Goal: Task Accomplishment & Management: Use online tool/utility

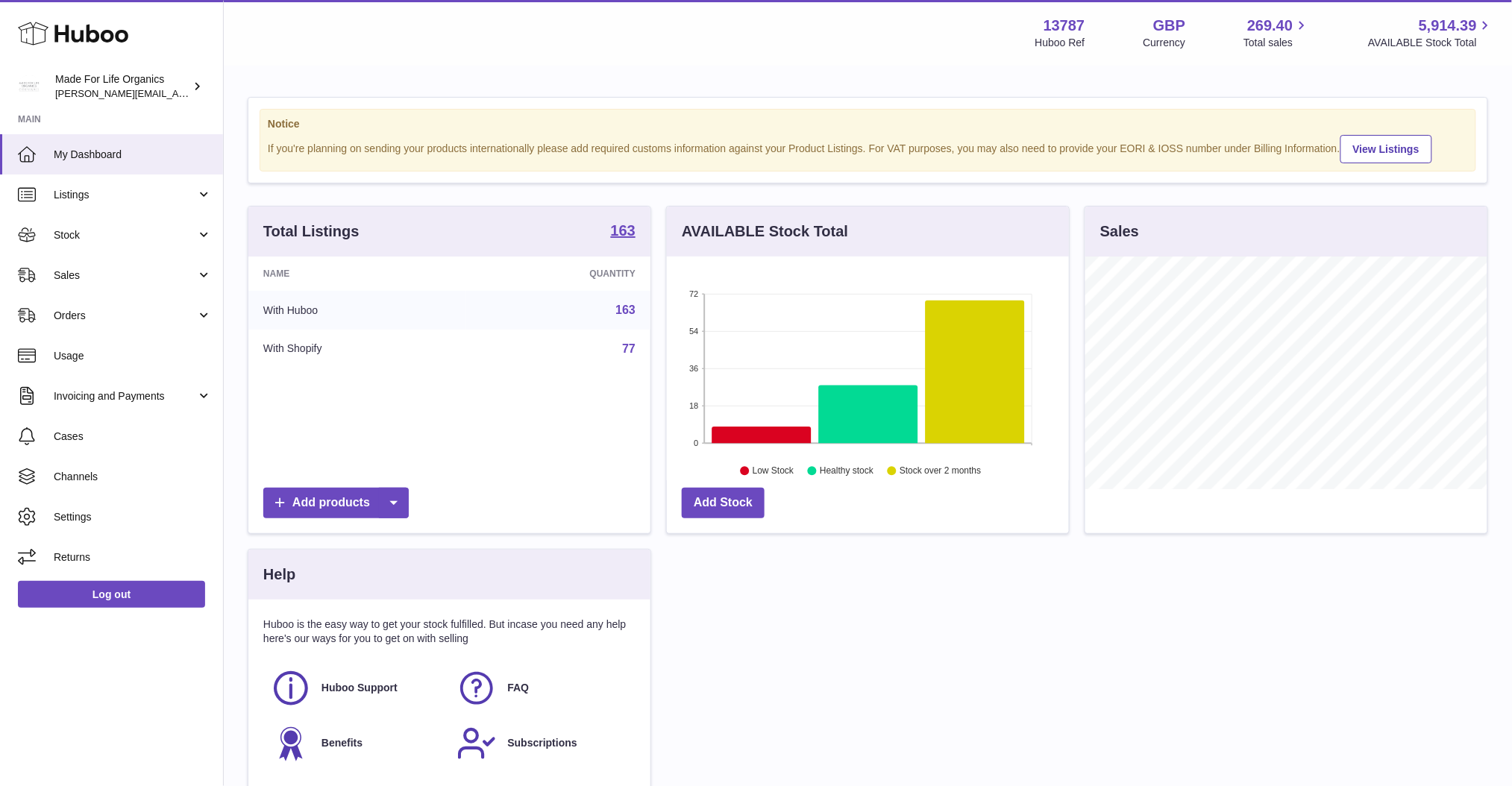
scroll to position [232, 402]
click at [81, 278] on span "Sales" at bounding box center [124, 275] width 142 height 14
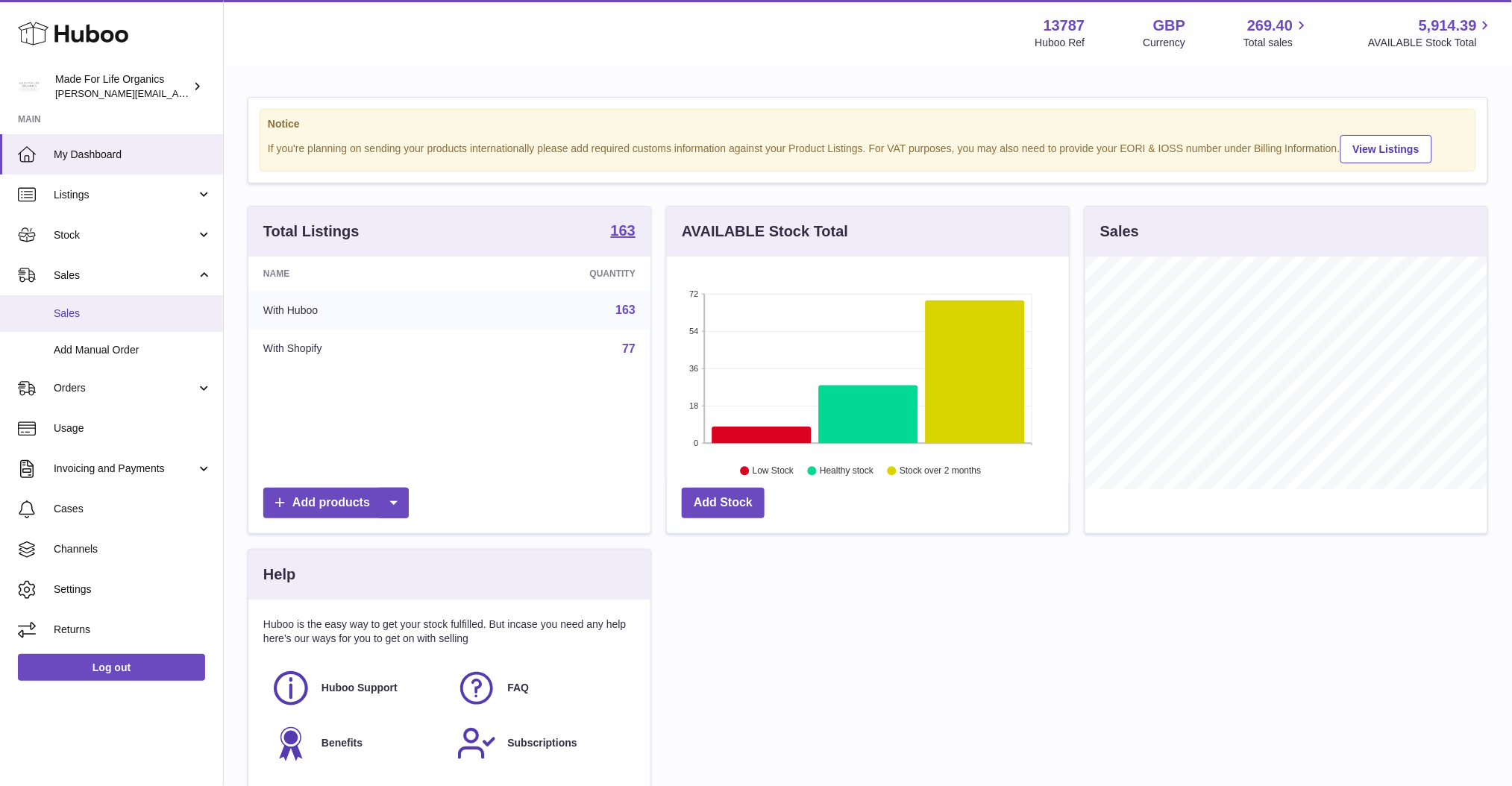
click at [82, 319] on span "Sales" at bounding box center [132, 313] width 158 height 14
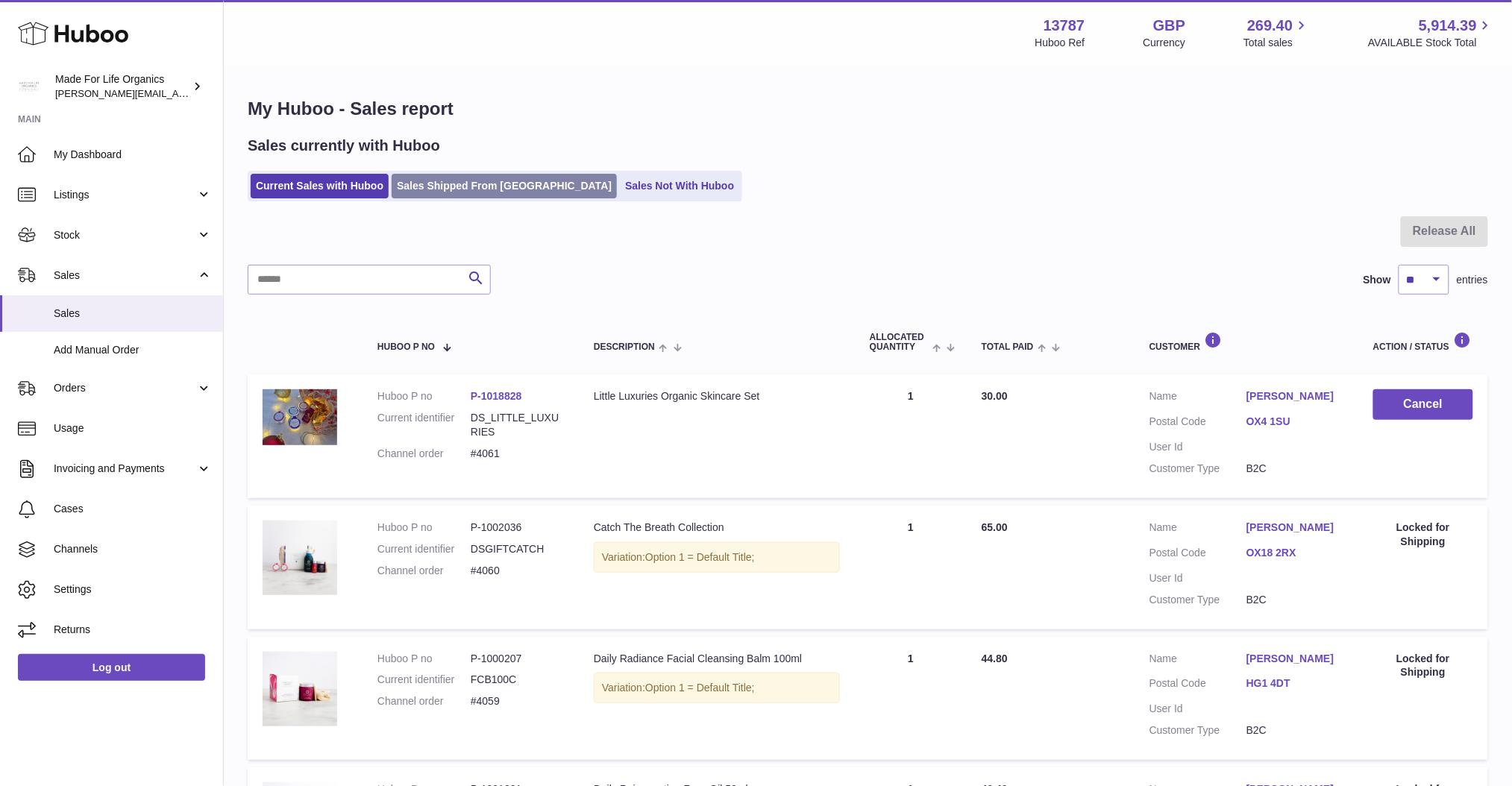
click at [495, 183] on link "Sales Shipped From [GEOGRAPHIC_DATA]" at bounding box center [505, 186] width 226 height 25
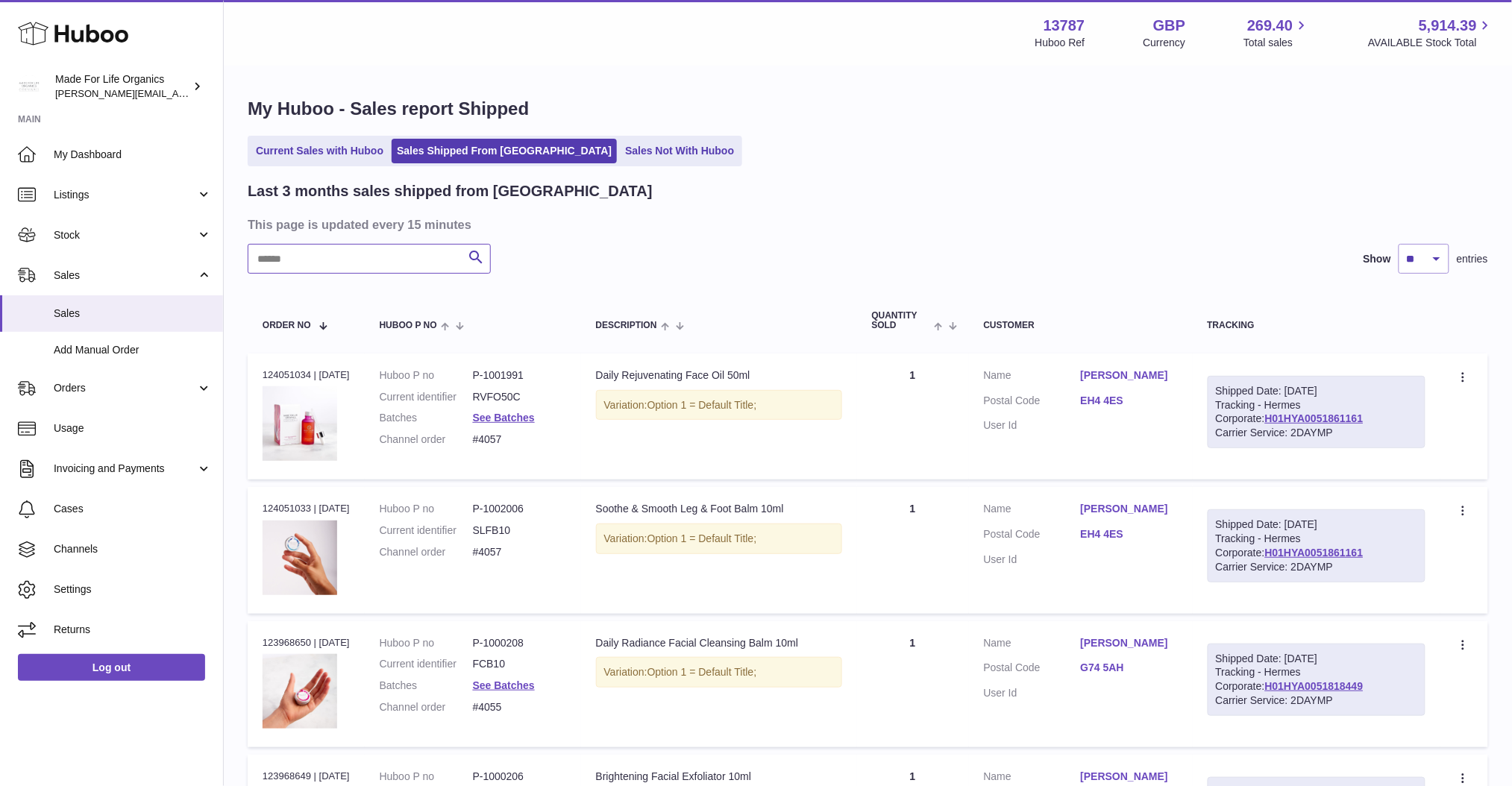
click at [325, 260] on input "text" at bounding box center [369, 259] width 243 height 30
type input "****"
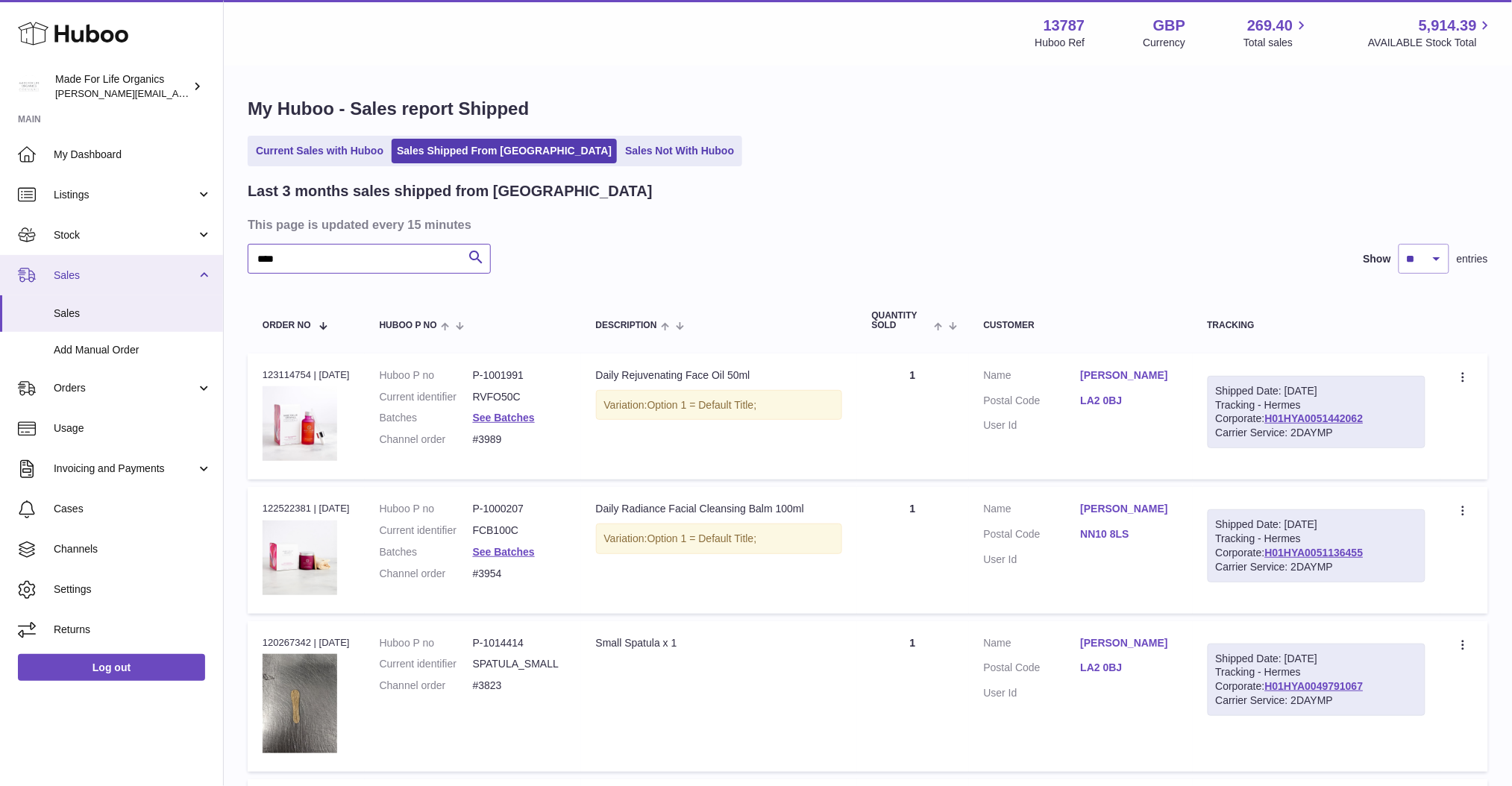
drag, startPoint x: 299, startPoint y: 265, endPoint x: 195, endPoint y: 266, distance: 104.0
click at [195, 266] on div "Huboo Made For Life Organics geoff.winwood@madeforlifeorganics.com Main My Dash…" at bounding box center [756, 716] width 1512 height 1433
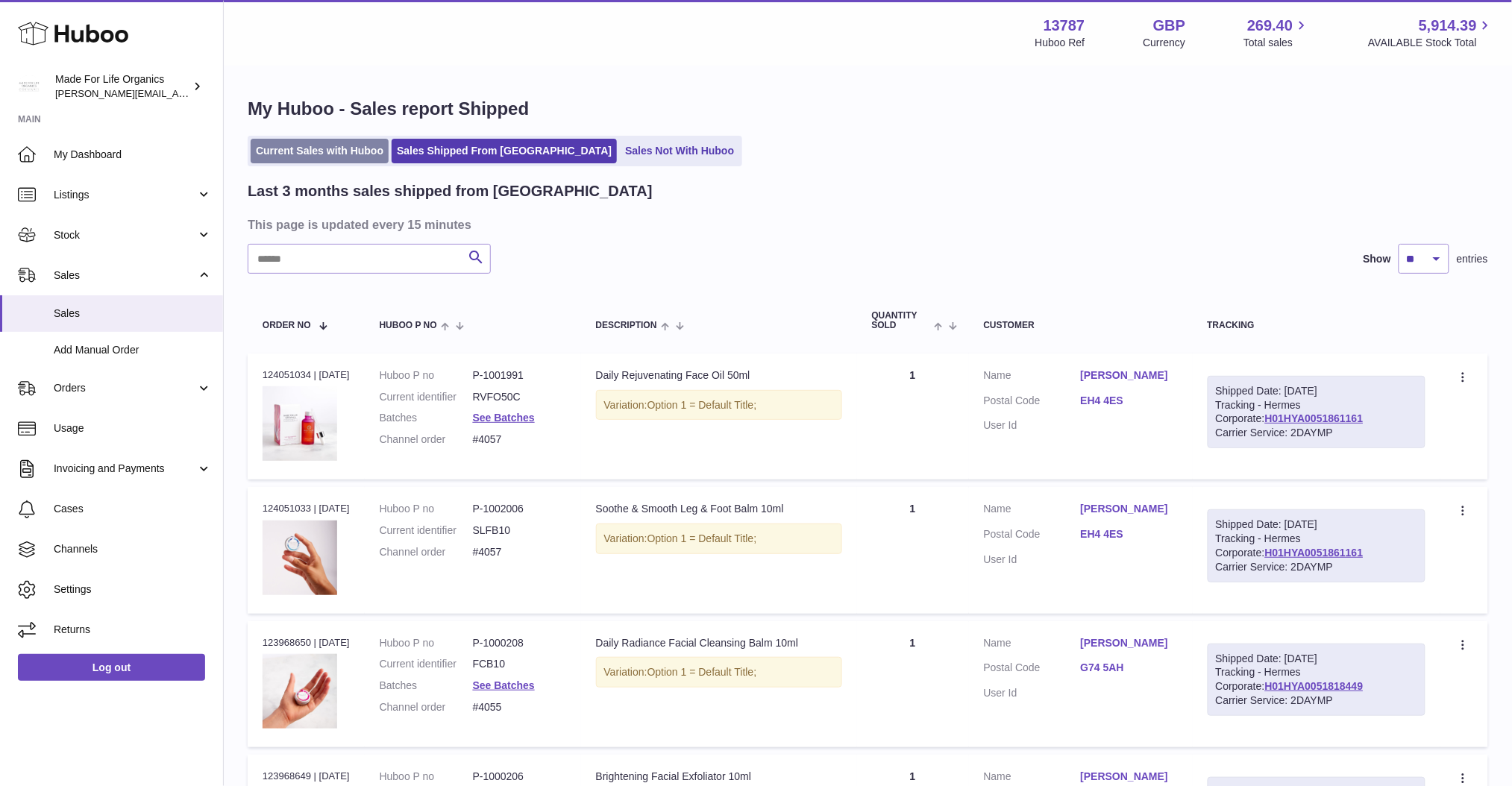
click at [320, 154] on link "Current Sales with Huboo" at bounding box center [319, 151] width 138 height 25
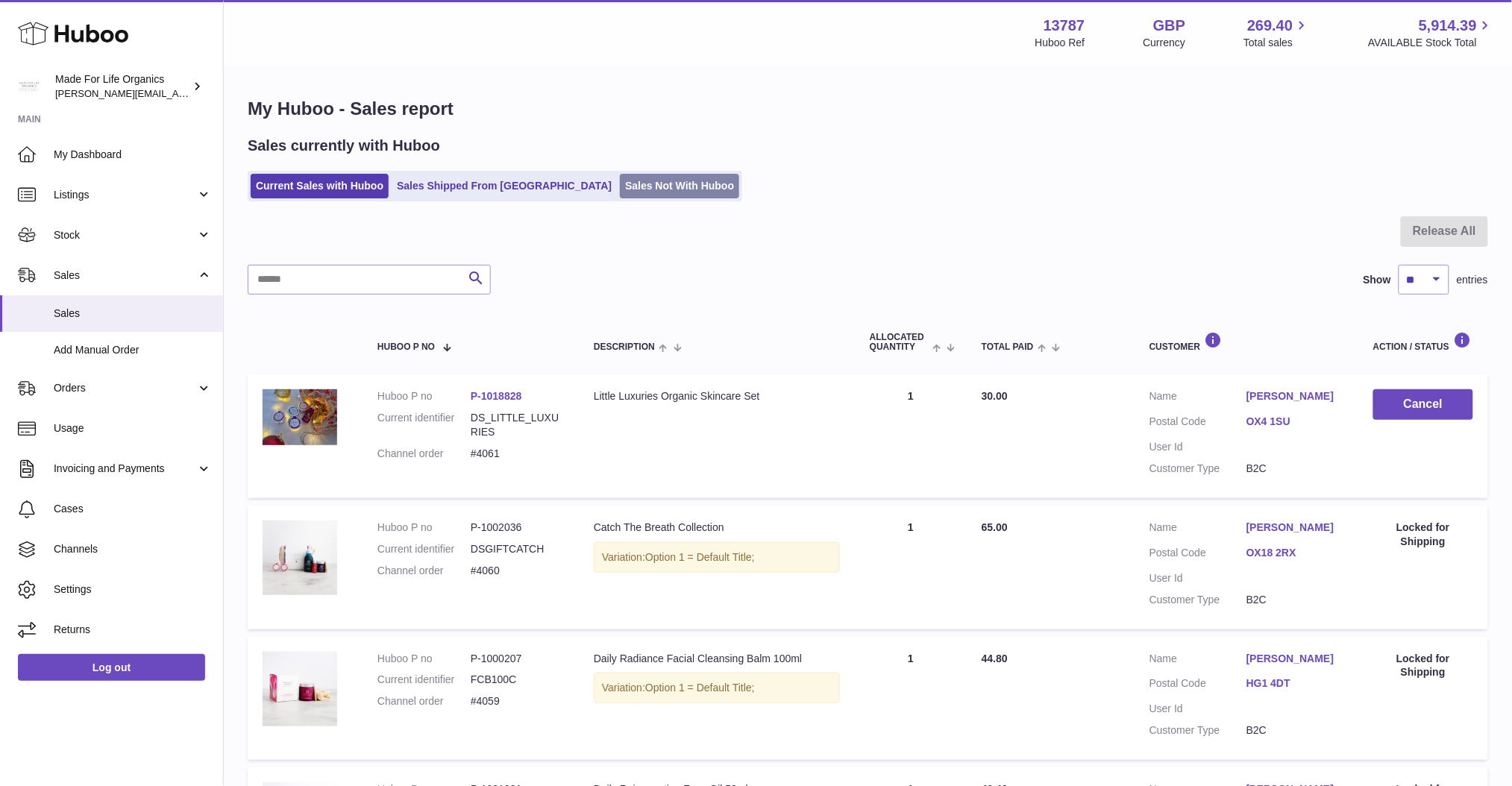
click at [620, 186] on link "Sales Not With Huboo" at bounding box center [679, 186] width 119 height 25
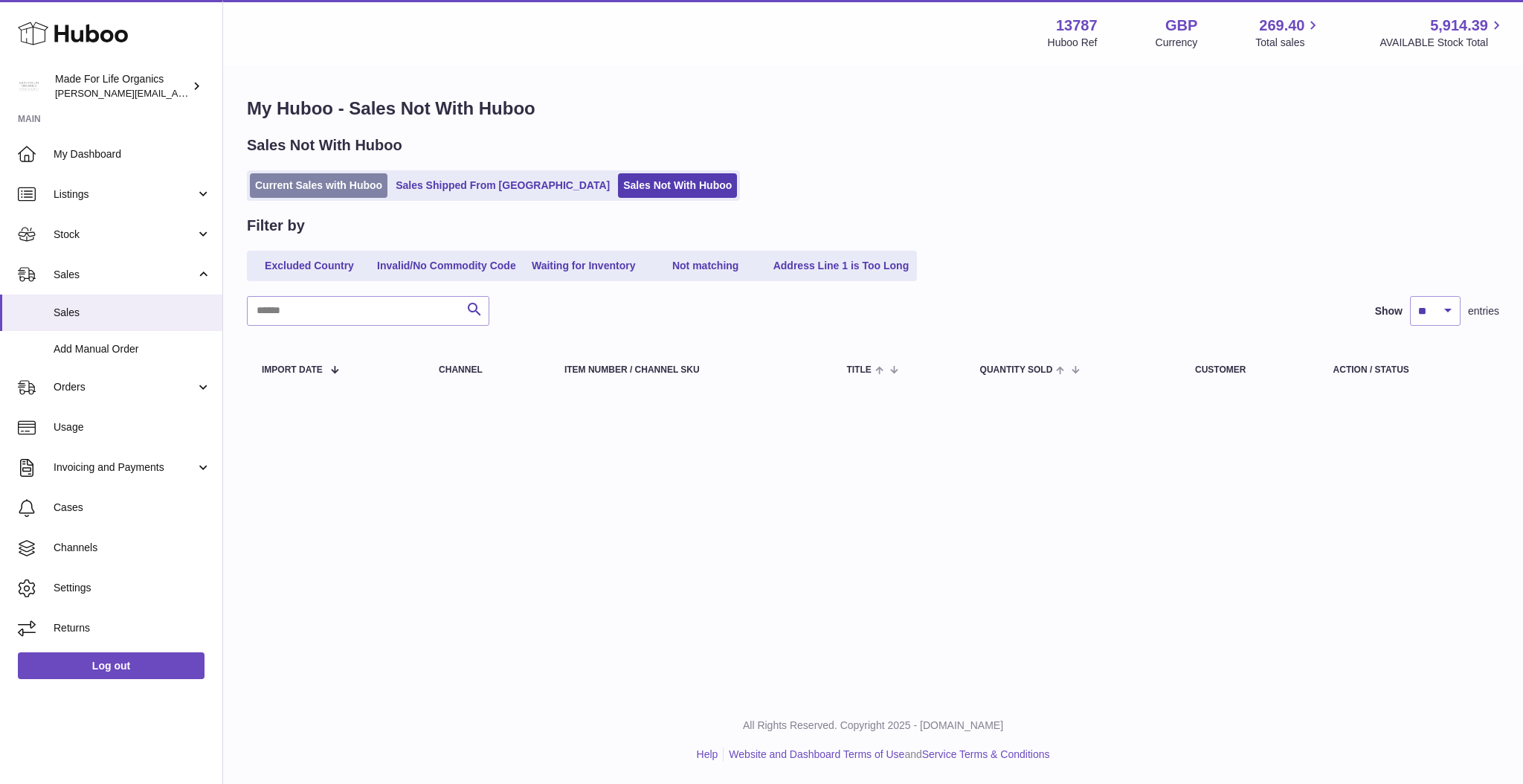
click at [331, 184] on link "Current Sales with Huboo" at bounding box center [318, 185] width 137 height 25
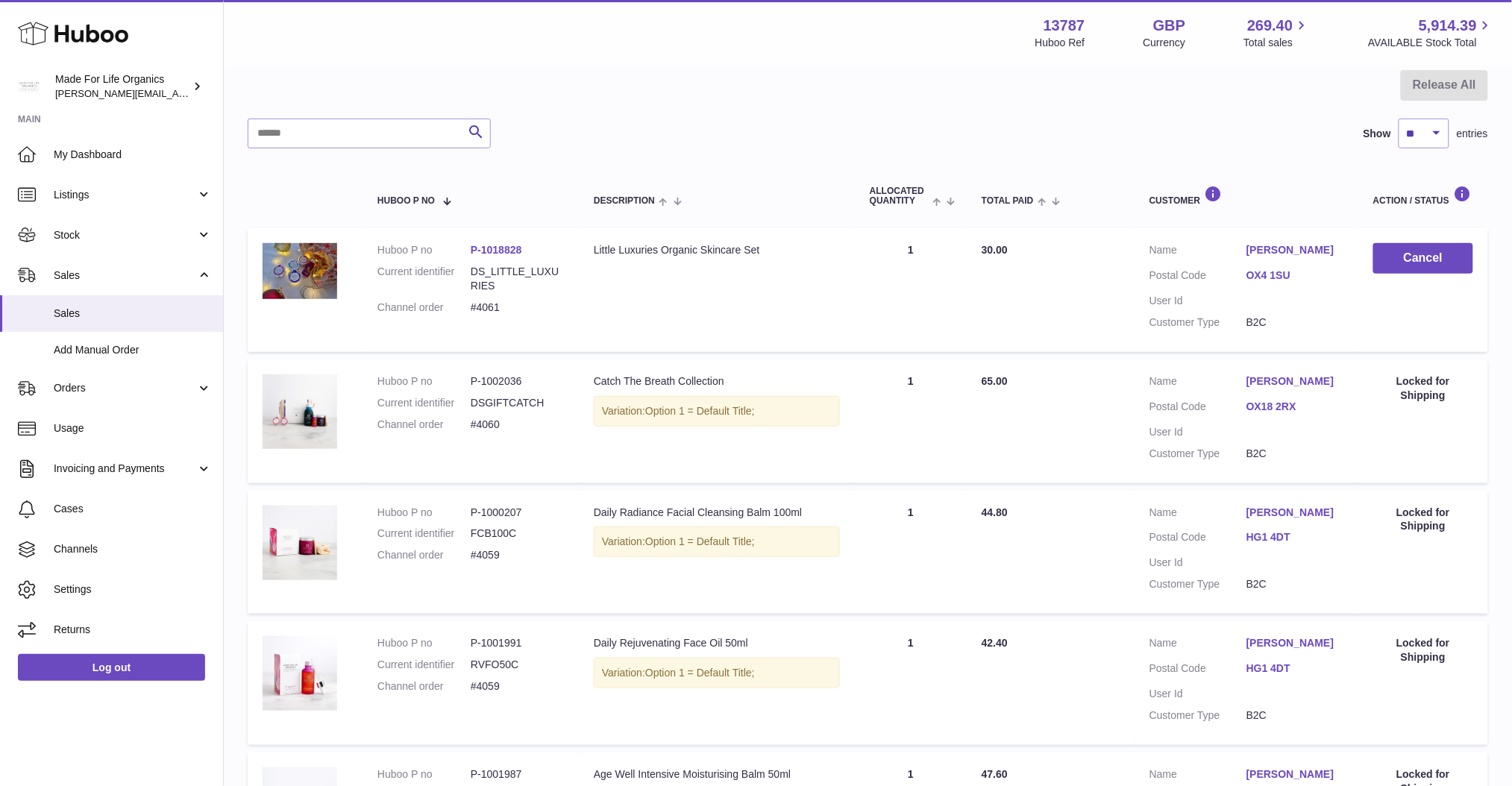
scroll to position [92, 0]
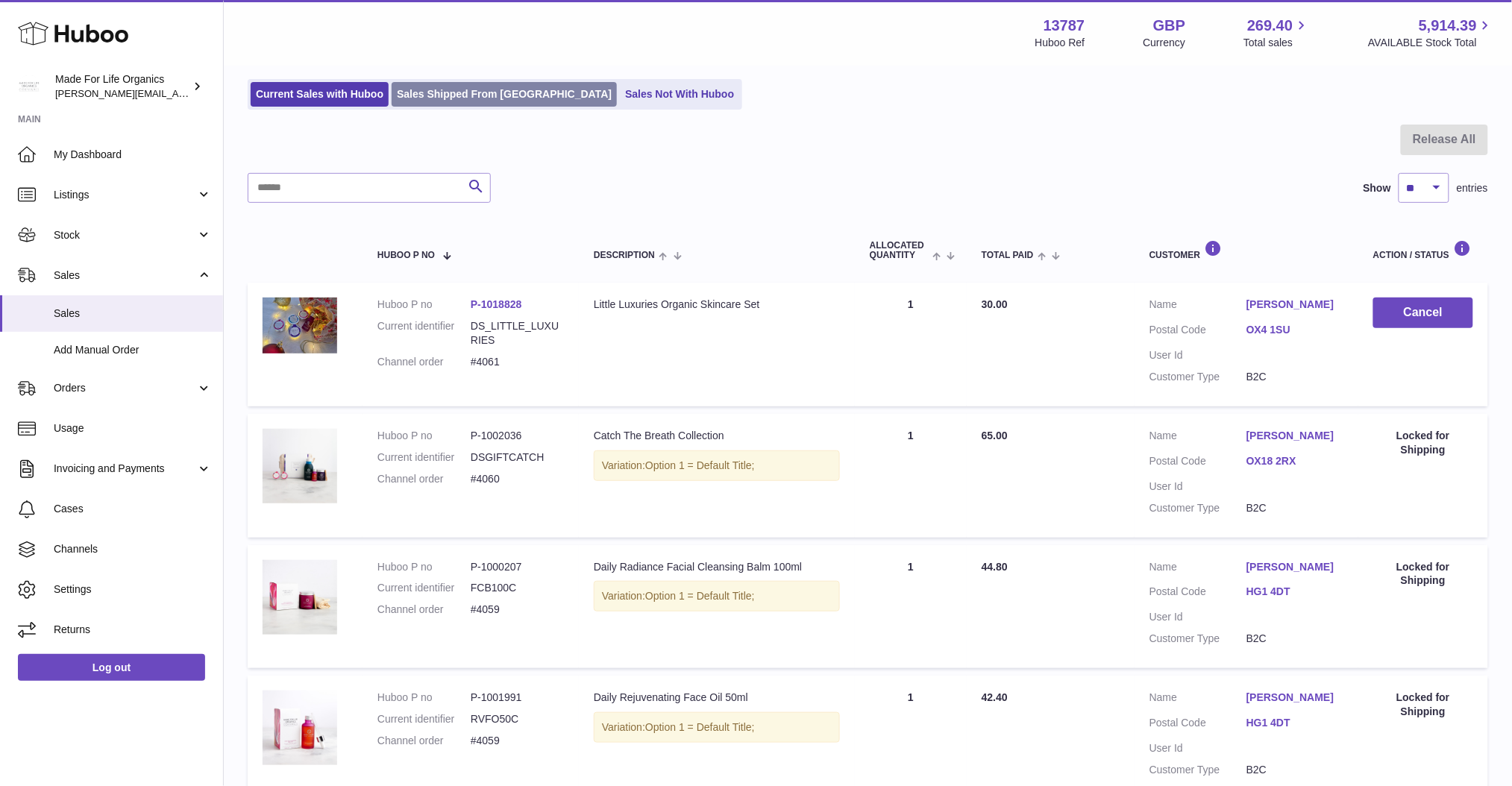
click at [461, 100] on link "Sales Shipped From [GEOGRAPHIC_DATA]" at bounding box center [505, 95] width 226 height 25
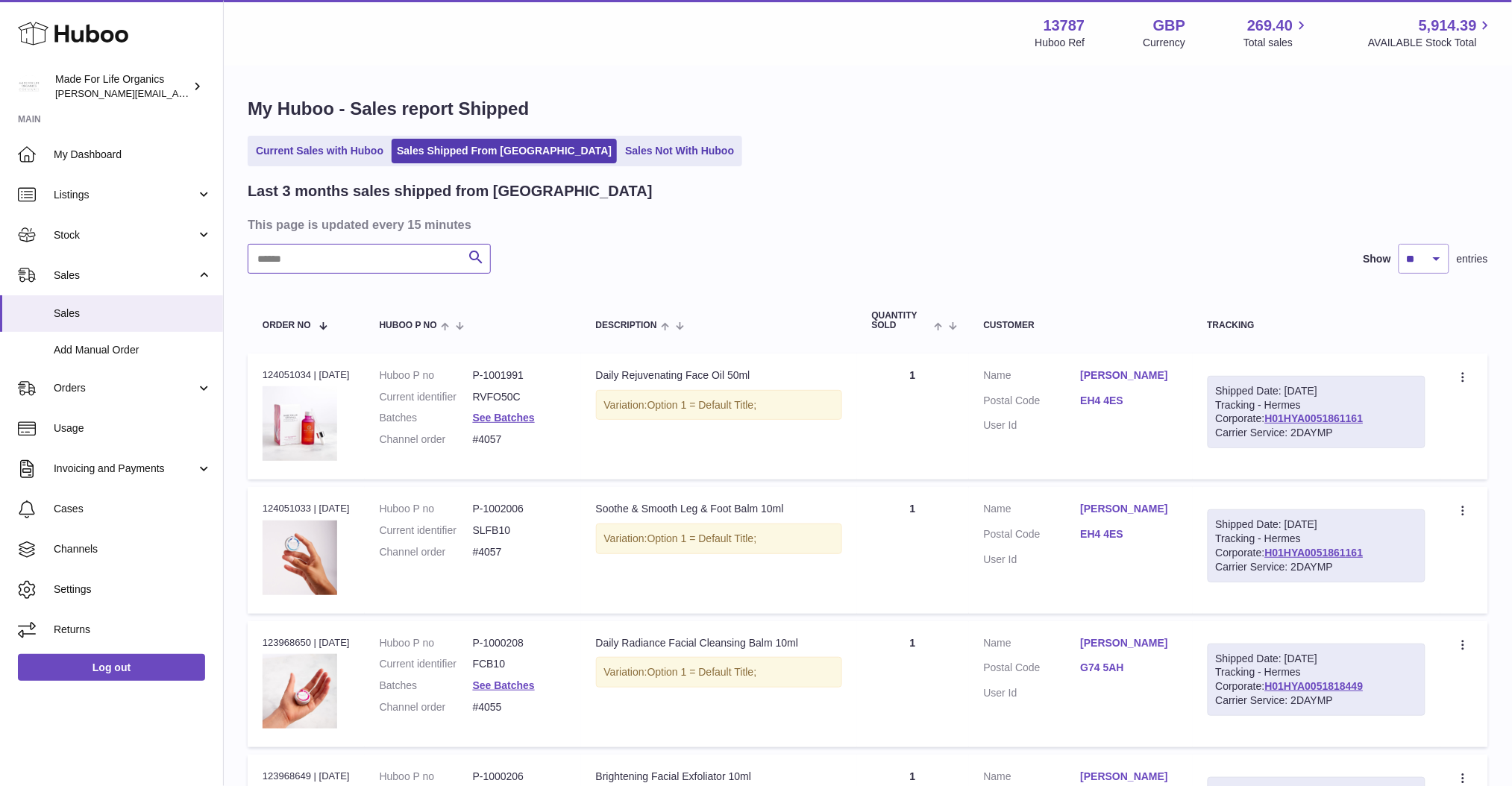
click at [376, 263] on input "text" at bounding box center [369, 259] width 243 height 30
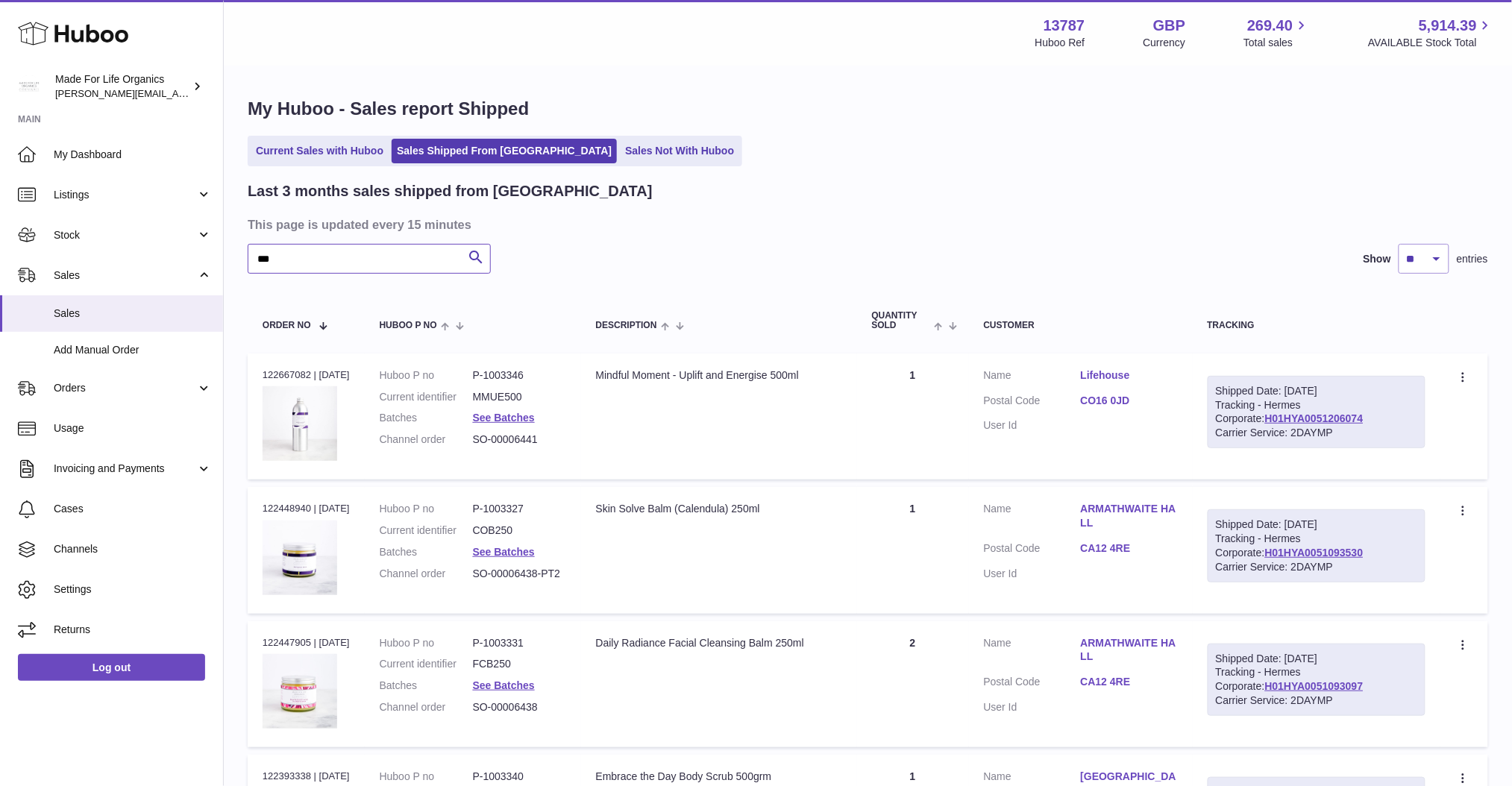
type input "***"
click at [324, 153] on link "Current Sales with Huboo" at bounding box center [319, 151] width 138 height 25
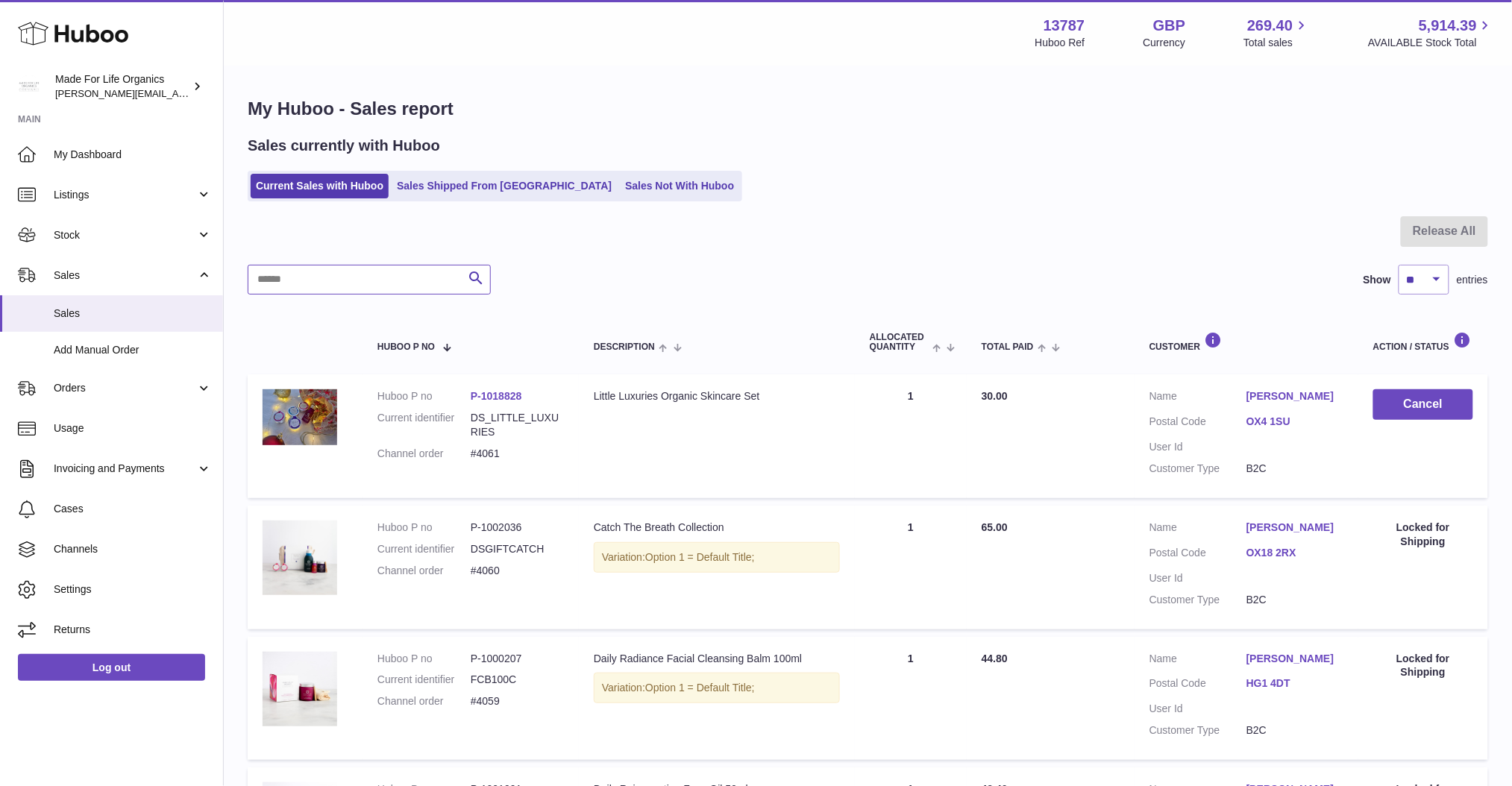
click at [378, 274] on input "text" at bounding box center [369, 280] width 243 height 30
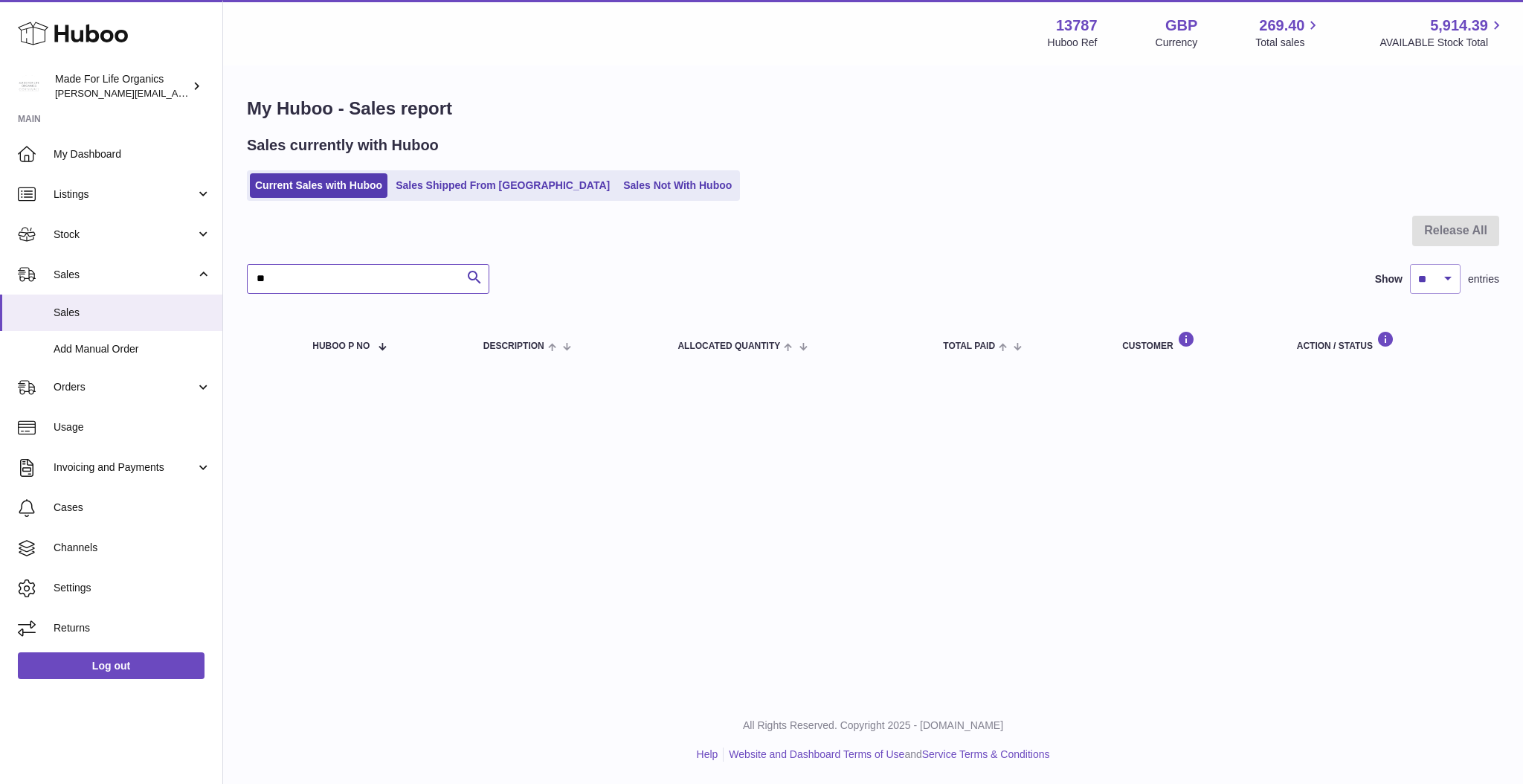
type input "*"
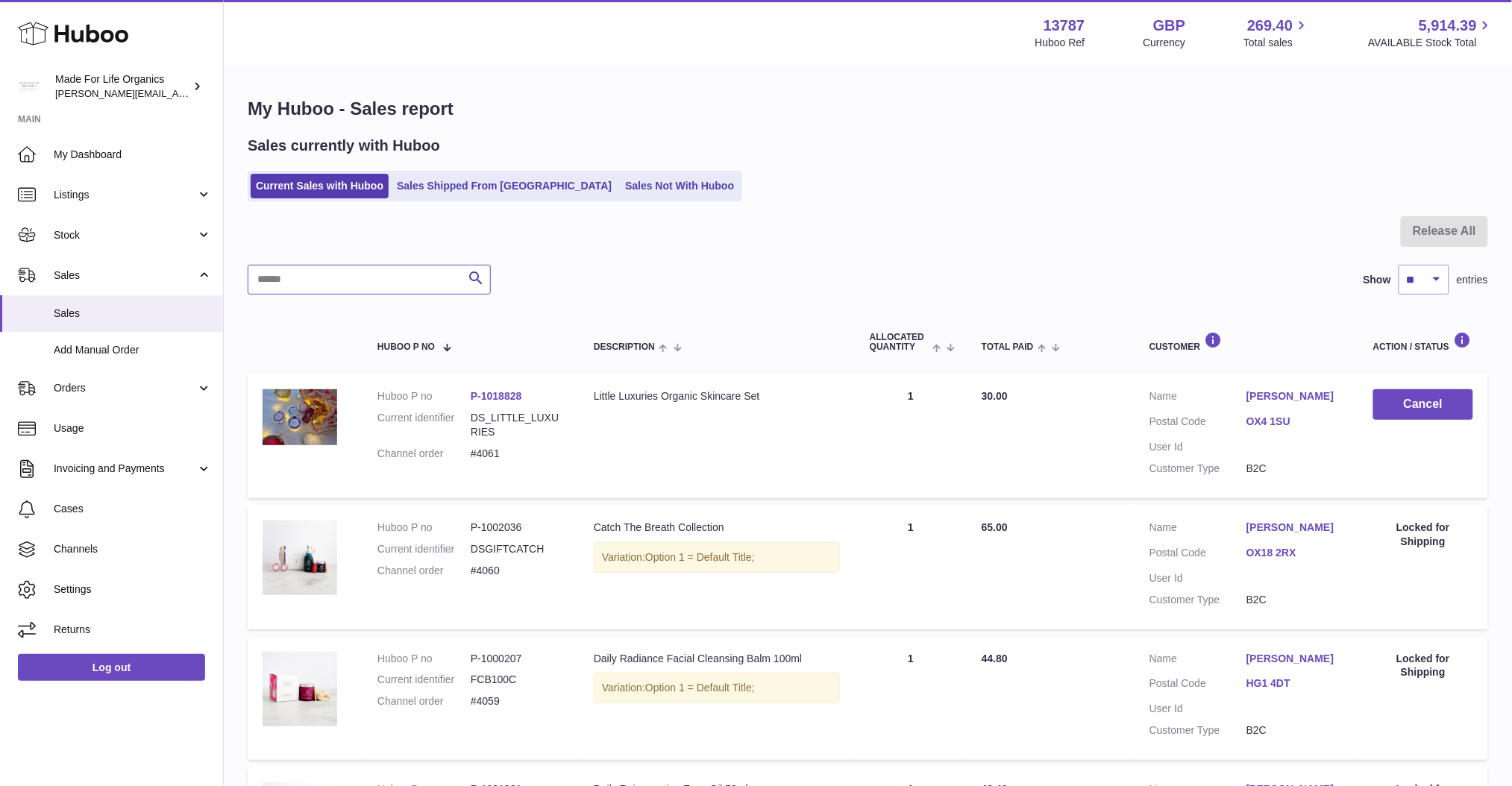
click at [324, 281] on input "text" at bounding box center [369, 280] width 243 height 30
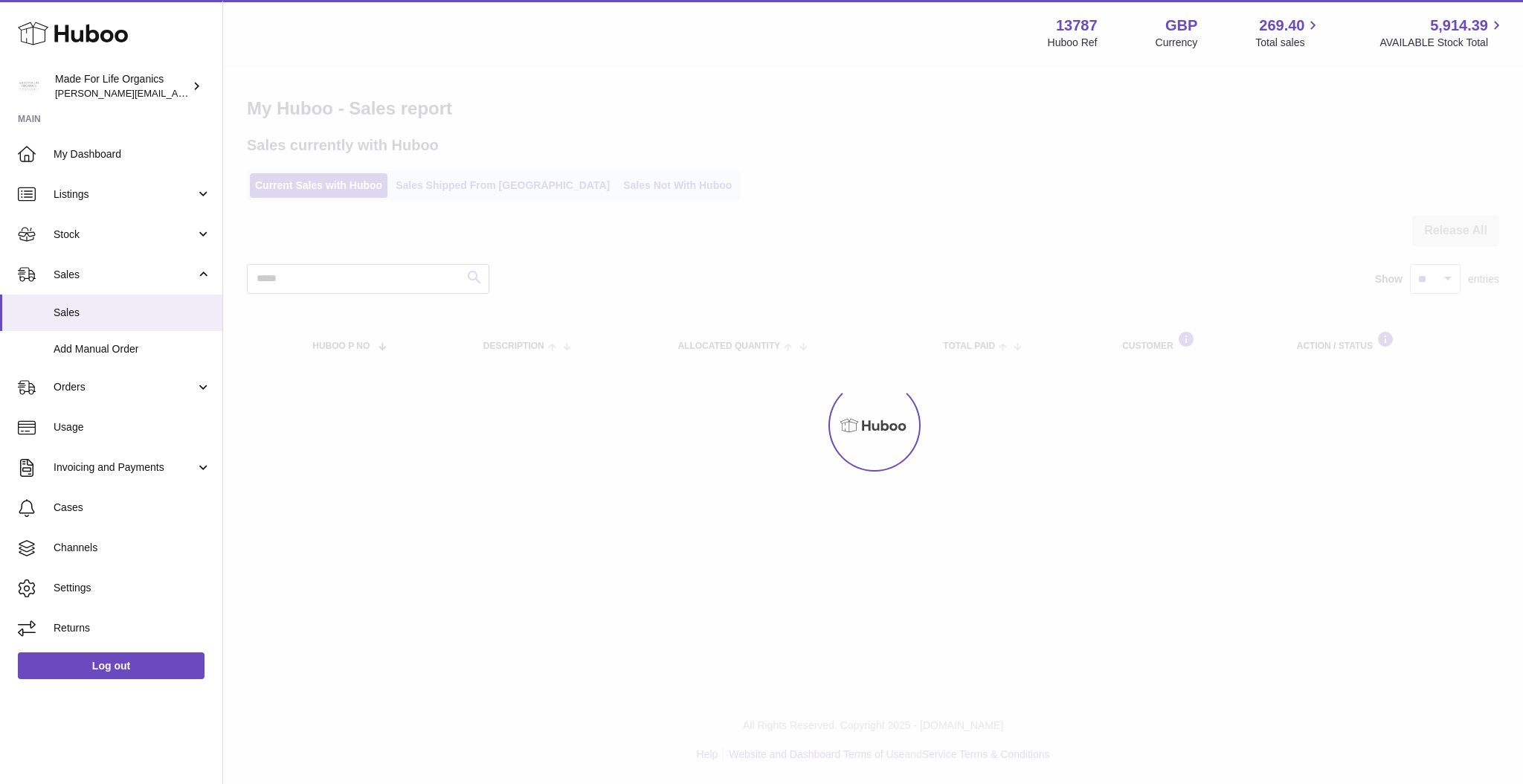
type input "*****"
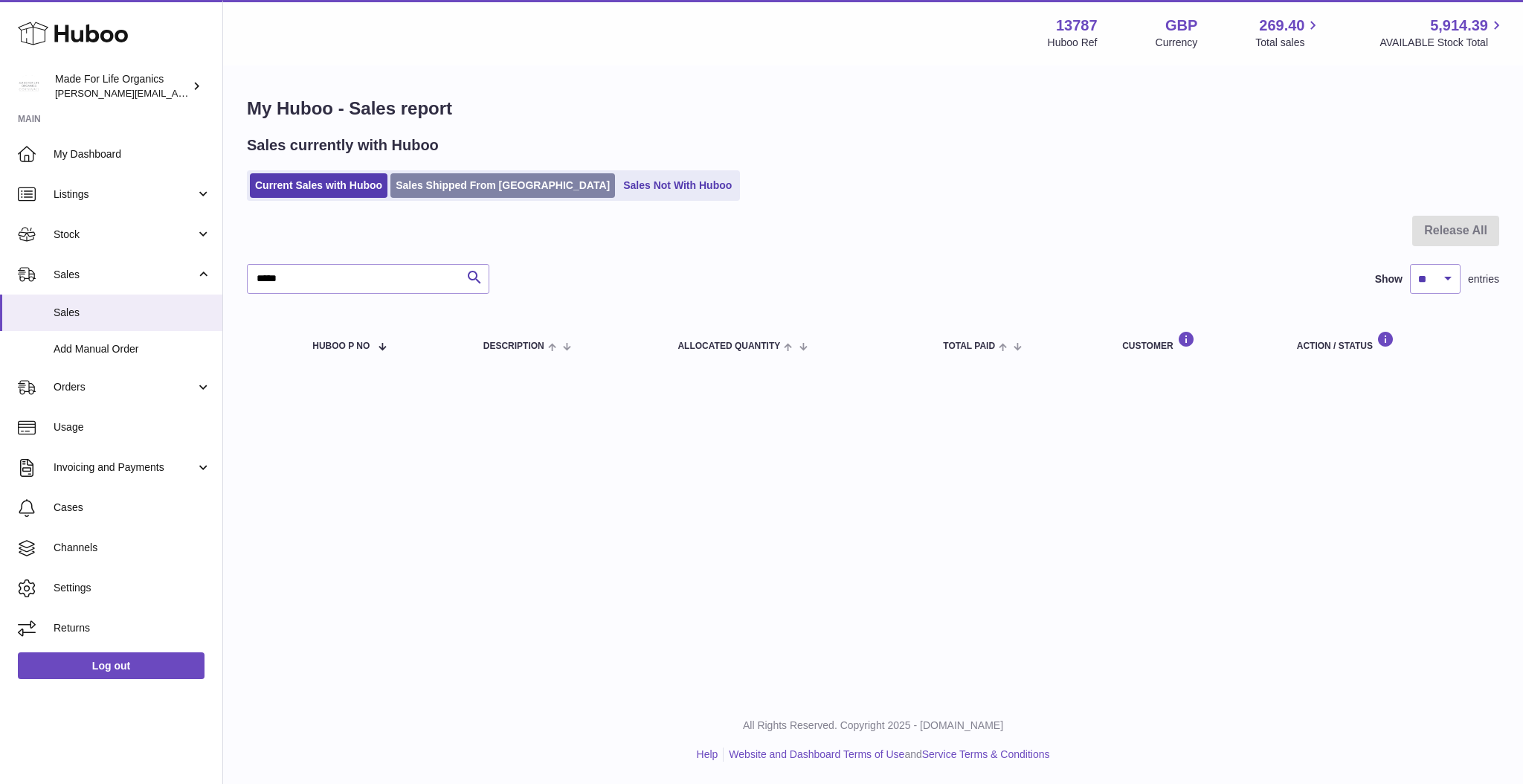
click at [461, 187] on link "Sales Shipped From [GEOGRAPHIC_DATA]" at bounding box center [503, 185] width 225 height 25
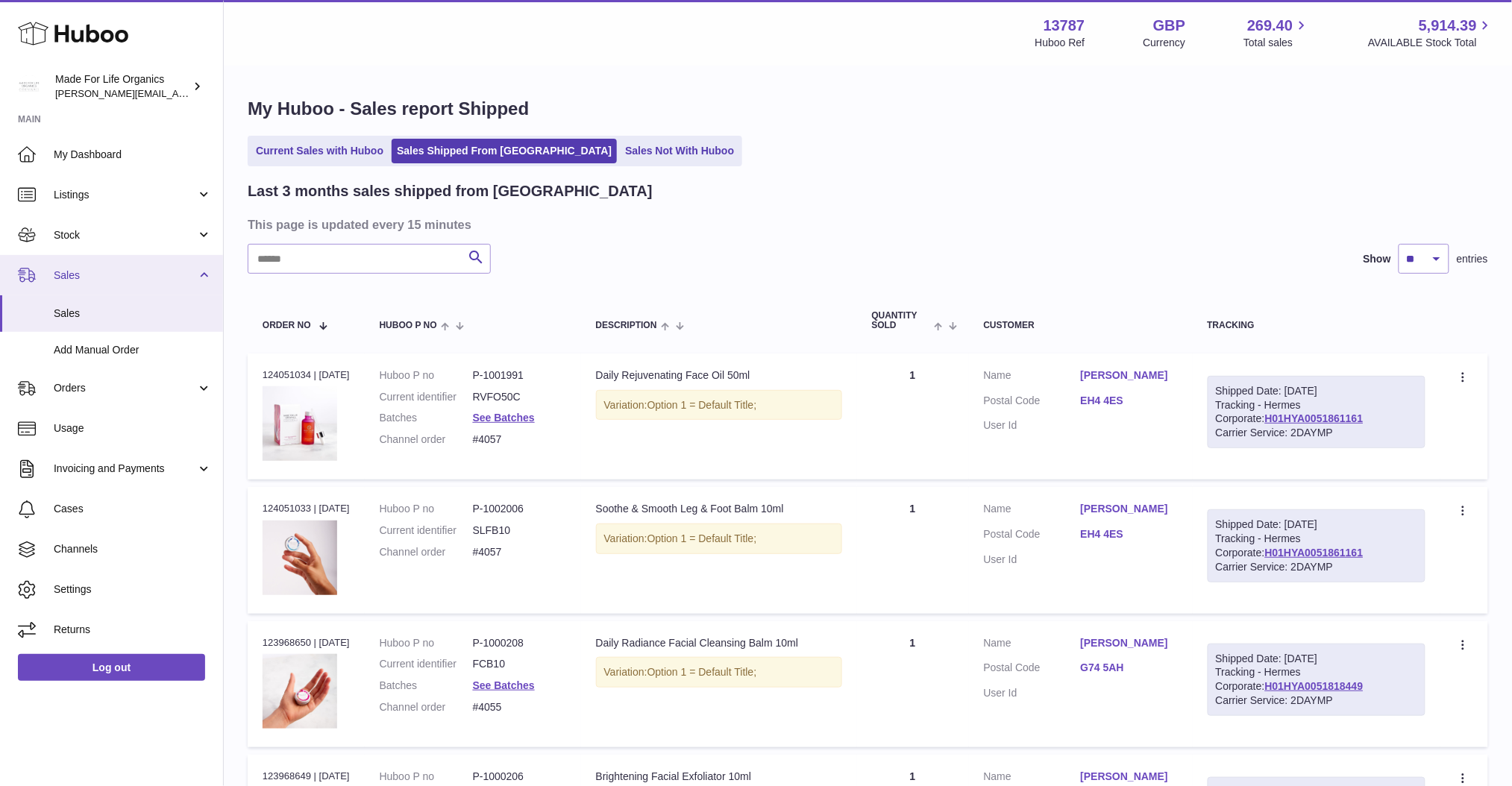
click at [112, 274] on span "Sales" at bounding box center [124, 275] width 142 height 14
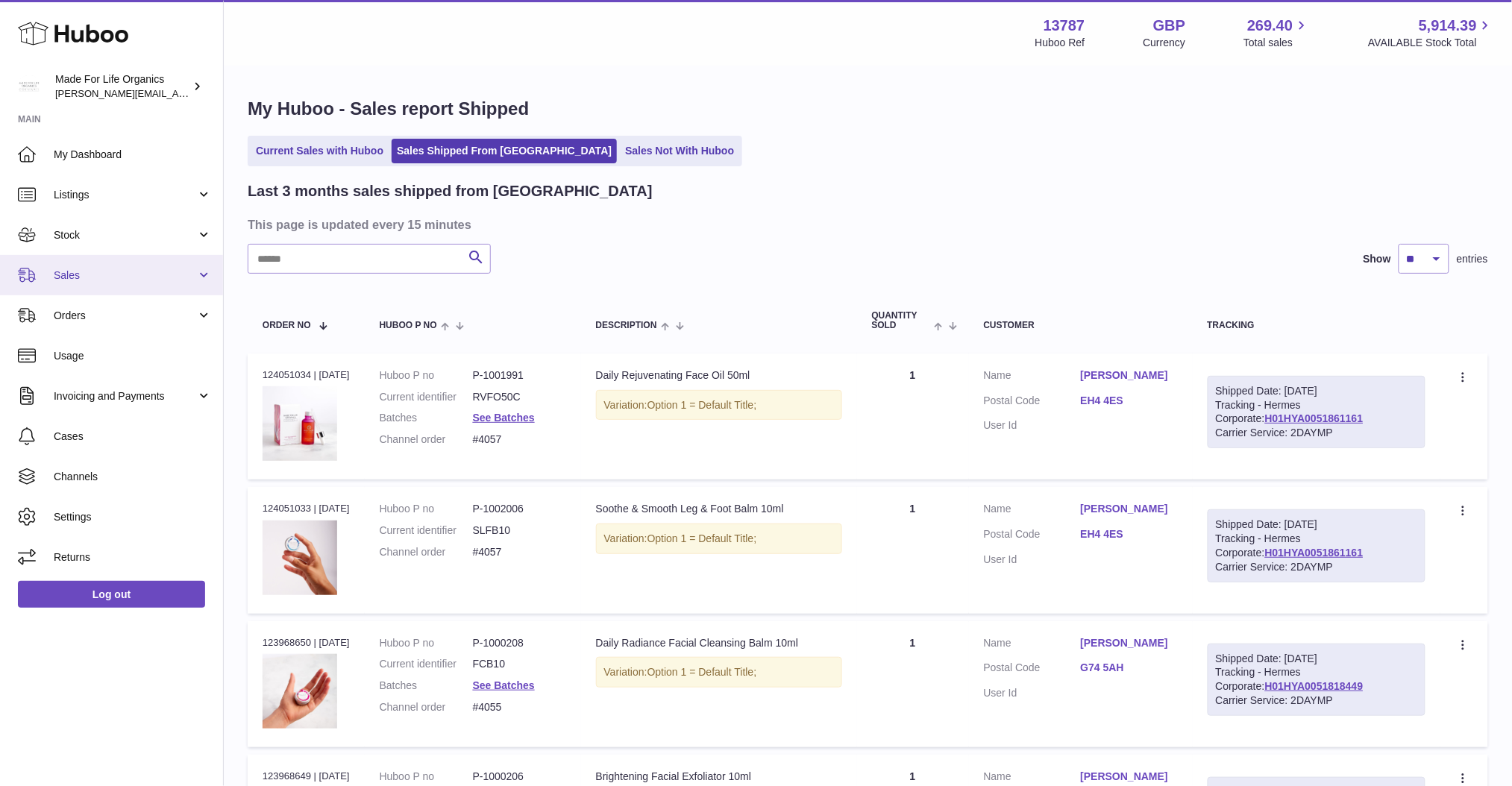
click at [114, 278] on span "Sales" at bounding box center [124, 275] width 142 height 14
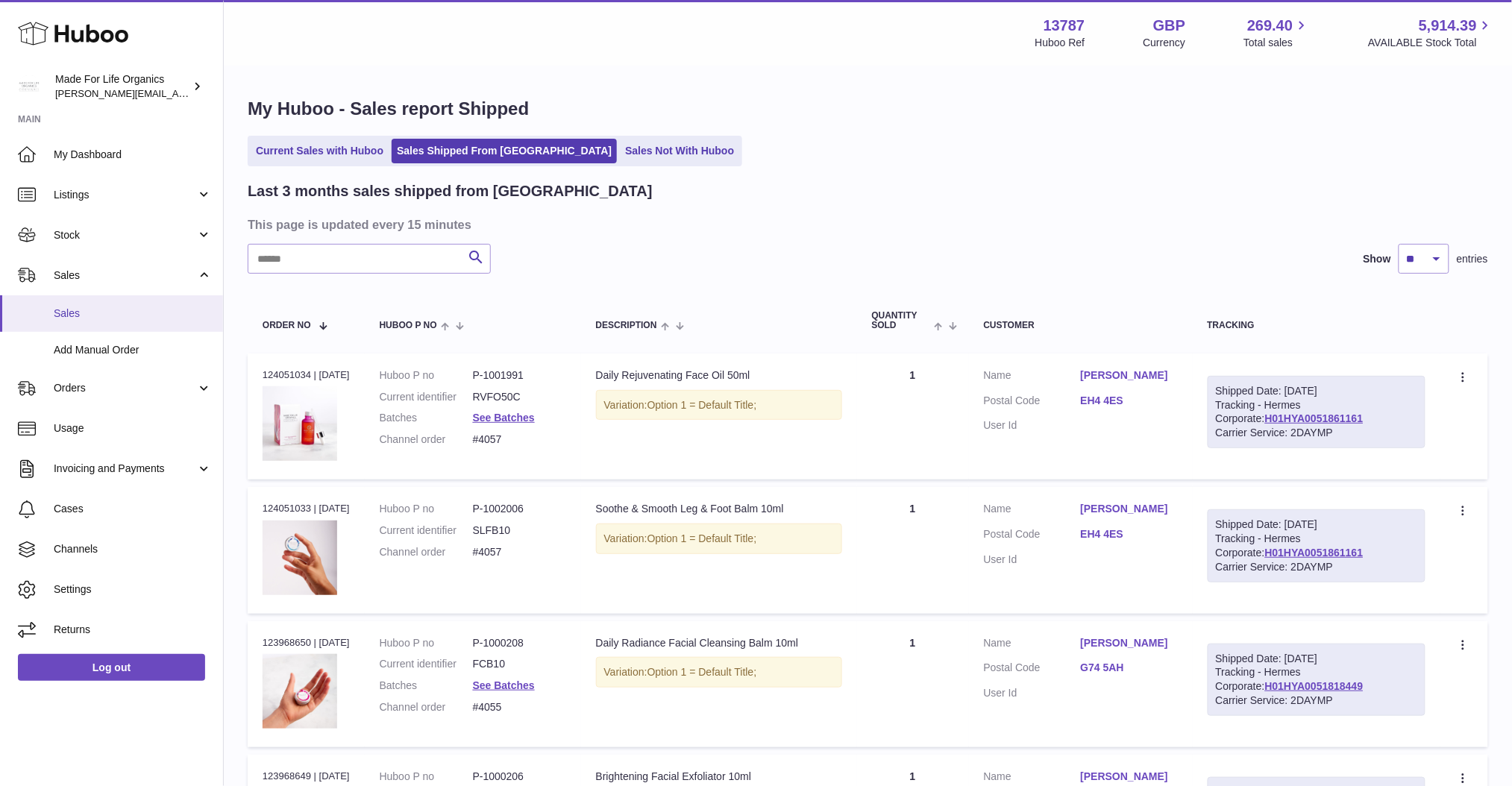
click at [82, 316] on span "Sales" at bounding box center [132, 313] width 158 height 14
click at [86, 313] on span "Sales" at bounding box center [132, 313] width 158 height 14
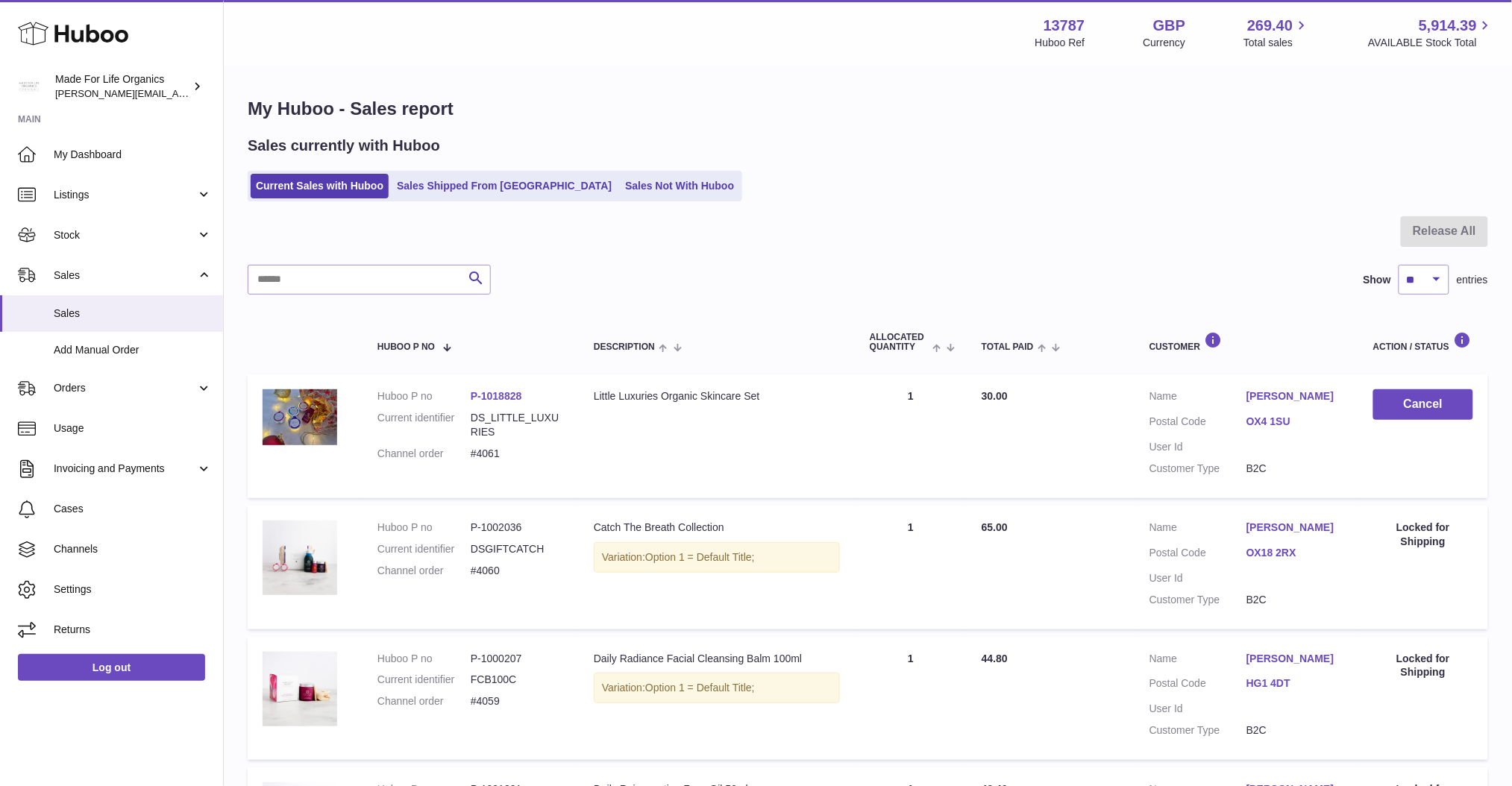
click at [92, 349] on span "Add Manual Order" at bounding box center [132, 350] width 158 height 14
